Goal: Obtain resource: Download file/media

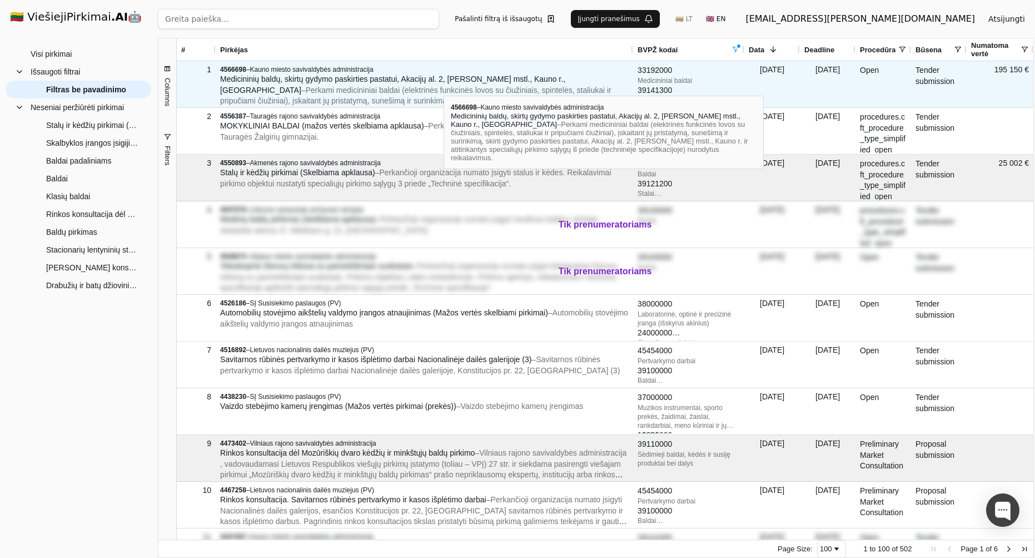
click at [444, 86] on span "– Perkami medicininiai baldai (elektrinės funkcinės lovos su čiužiniais, spinte…" at bounding box center [418, 107] width 396 height 42
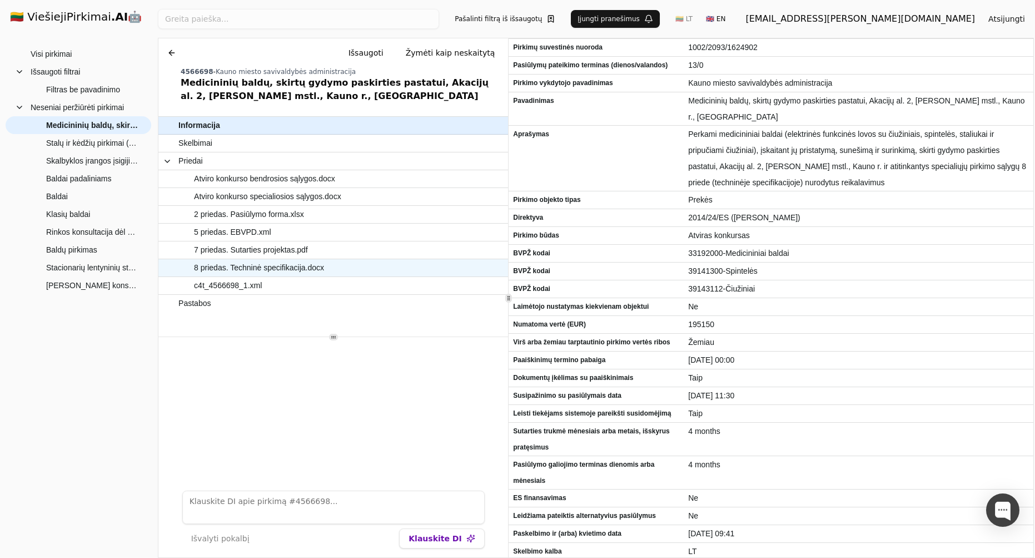
click at [309, 266] on span "8 priedas. Techninė specifikacija.docx" at bounding box center [259, 268] width 130 height 16
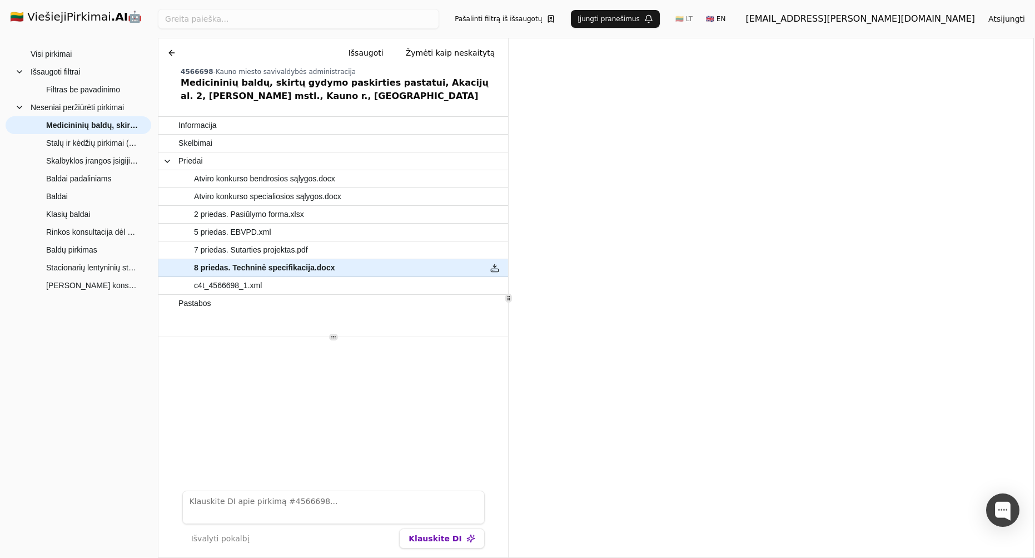
click at [361, 3] on div "Ieškoti Pašalinti filtrą iš išsaugotų Įjungti pranešimus 🇱🇹 LT 🇬🇧 EN deividas.v…" at bounding box center [596, 19] width 876 height 38
